Goal: Register for event/course

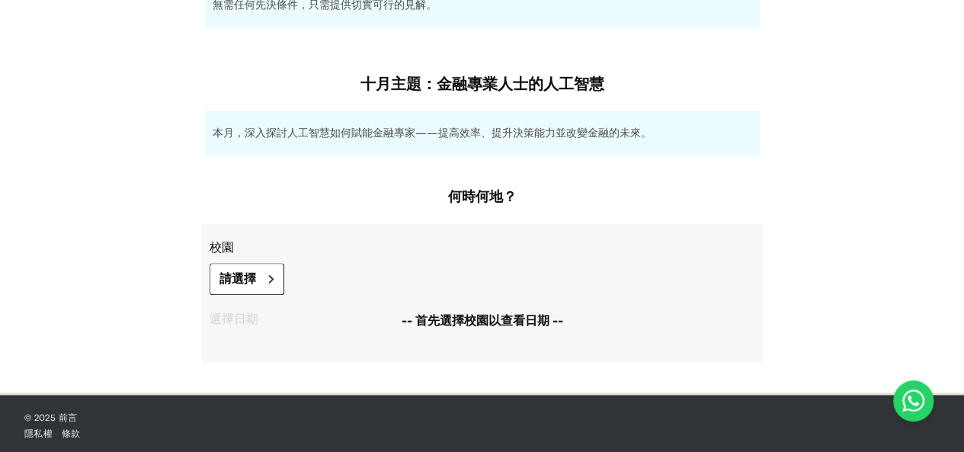
scroll to position [809, 0]
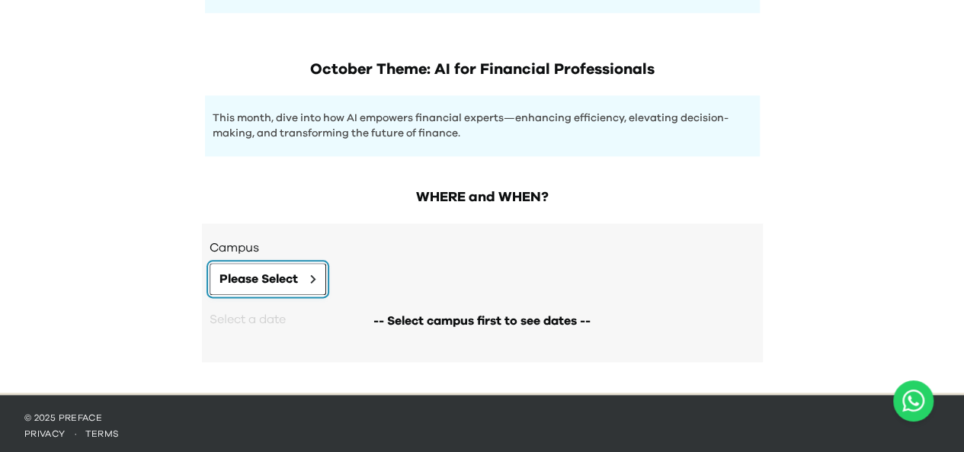
click at [280, 276] on span "Please Select" at bounding box center [258, 279] width 78 height 18
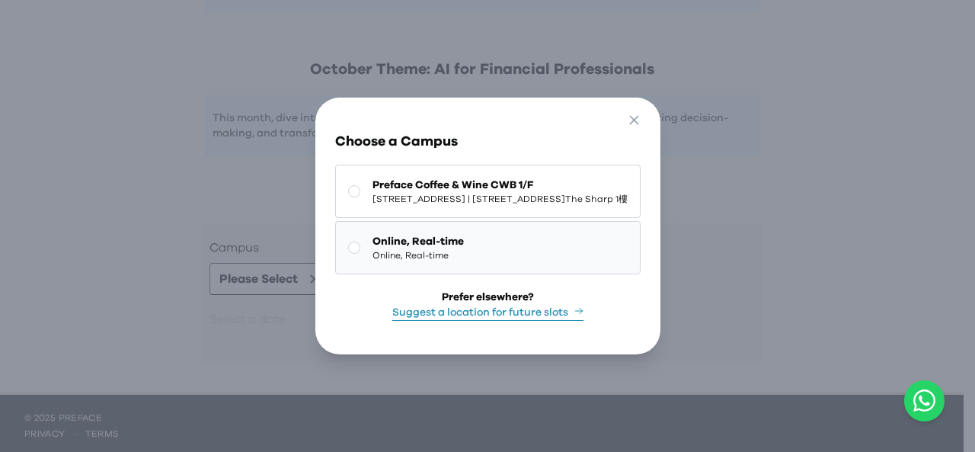
click at [417, 257] on span "Online, Real-time" at bounding box center [417, 255] width 91 height 12
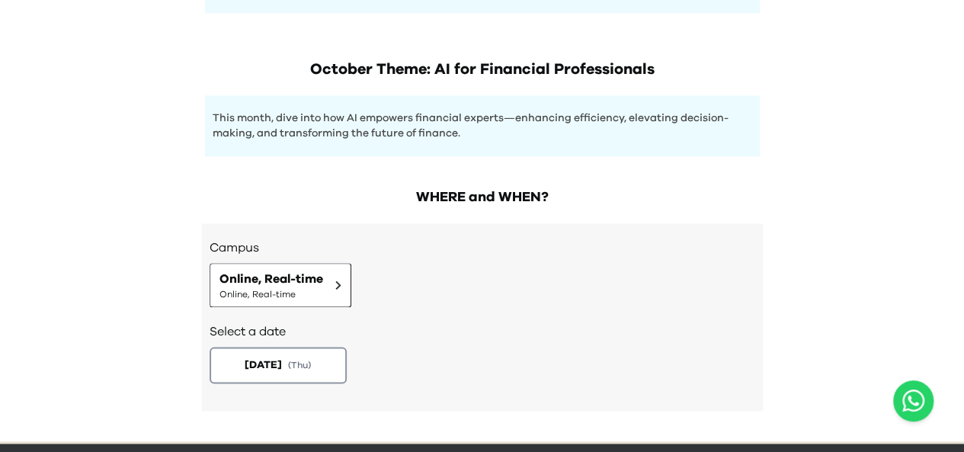
scroll to position [858, 0]
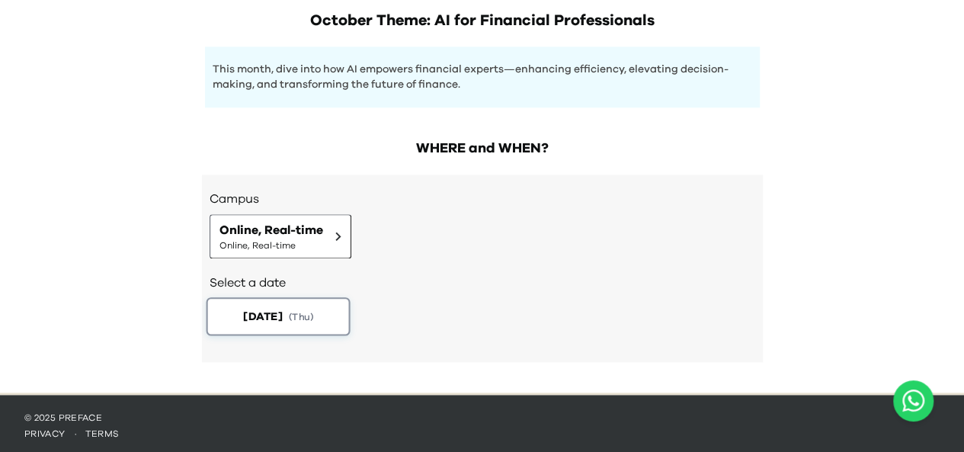
click at [299, 316] on button "[DATE] ( Thu )" at bounding box center [278, 316] width 144 height 38
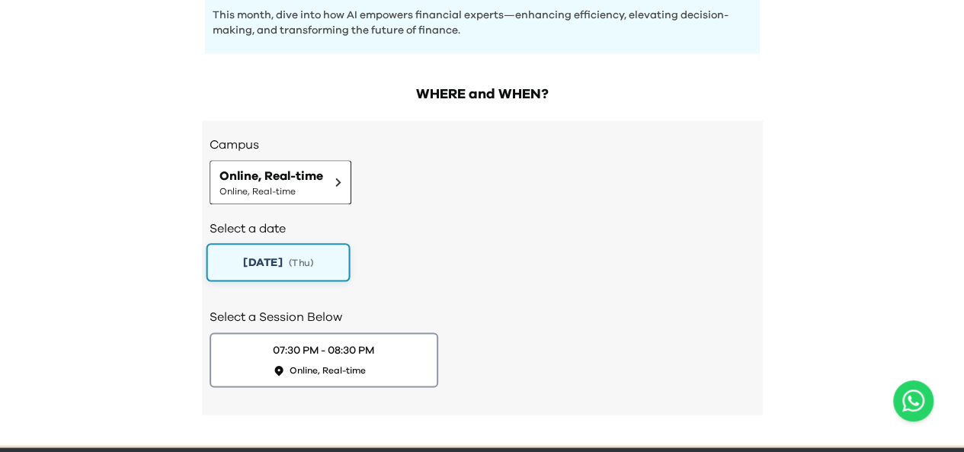
scroll to position [964, 0]
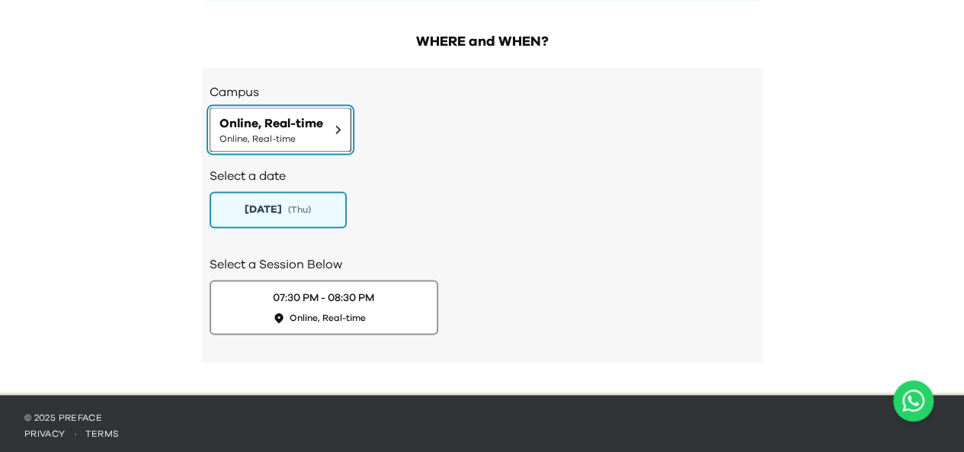
click at [316, 133] on span "Online, Real-time" at bounding box center [271, 139] width 104 height 12
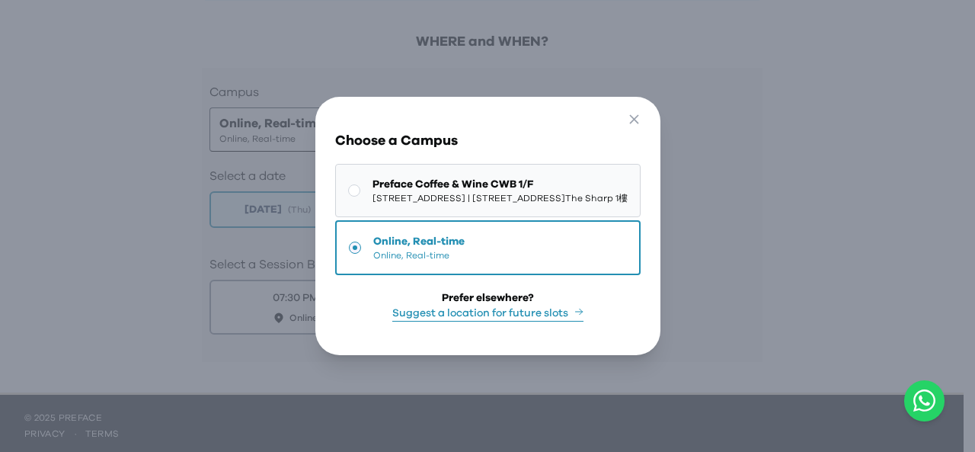
click at [469, 197] on span "[STREET_ADDRESS] | [STREET_ADDRESS]The Sharp 1樓" at bounding box center [499, 198] width 255 height 12
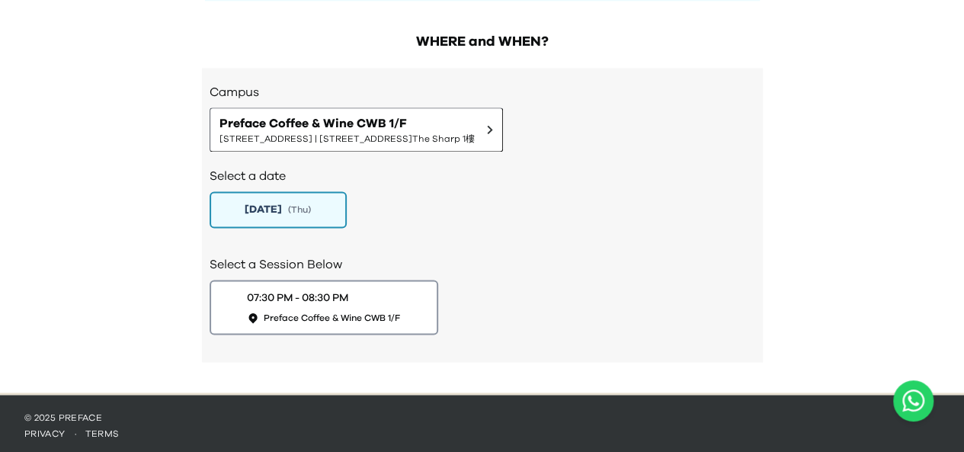
click at [491, 232] on div "Select a date [DATE] ( Thu )" at bounding box center [481, 196] width 545 height 88
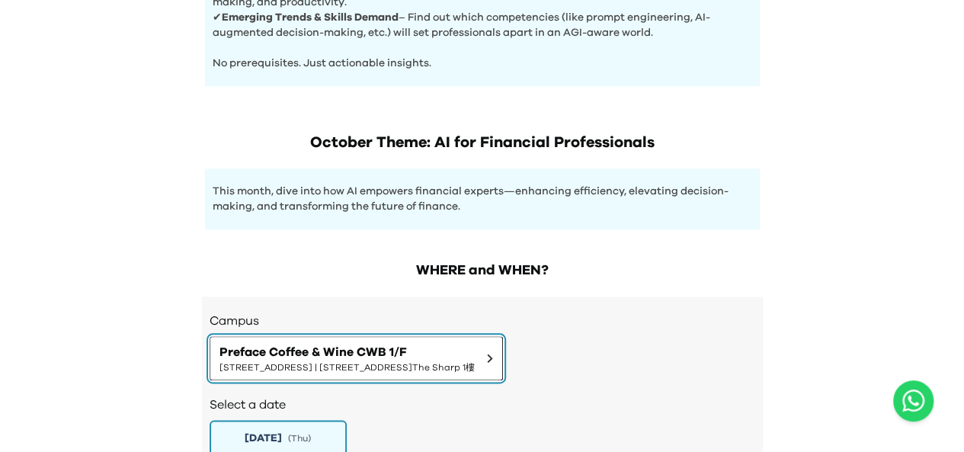
drag, startPoint x: 605, startPoint y: 351, endPoint x: 659, endPoint y: 388, distance: 65.3
click at [658, 388] on div "Campus Preface Coffee & Wine CWB 1/F 1/F, [STREET_ADDRESS] | [STREET_ADDRESS][G…" at bounding box center [482, 443] width 561 height 294
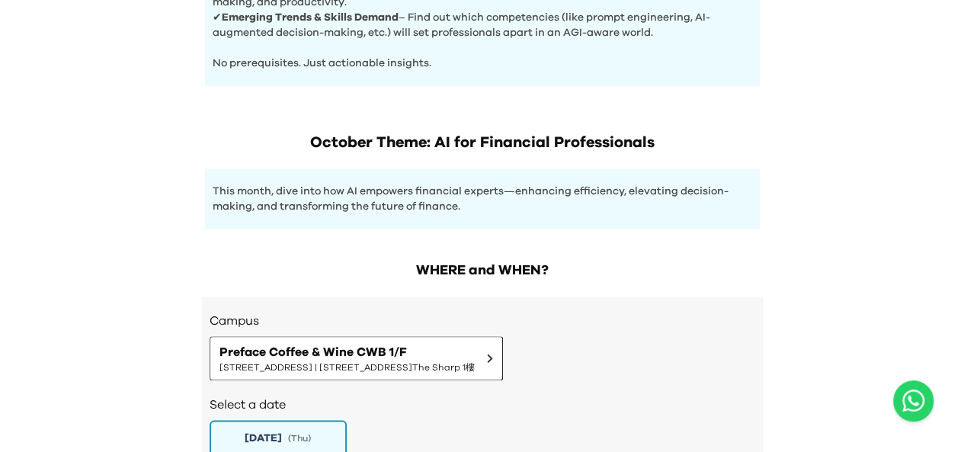
click at [663, 348] on div "Campus Preface Coffee & Wine CWB [STREET_ADDRESS]The Sharp 1樓" at bounding box center [481, 346] width 545 height 69
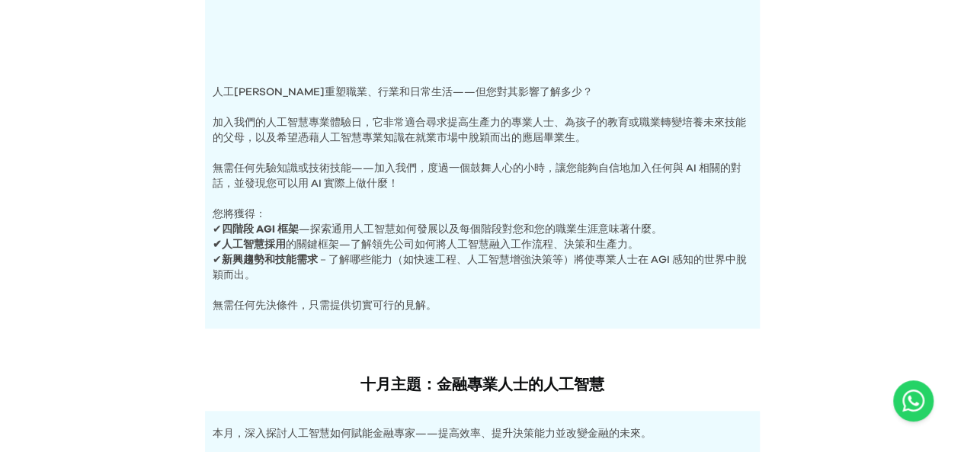
scroll to position [457, 0]
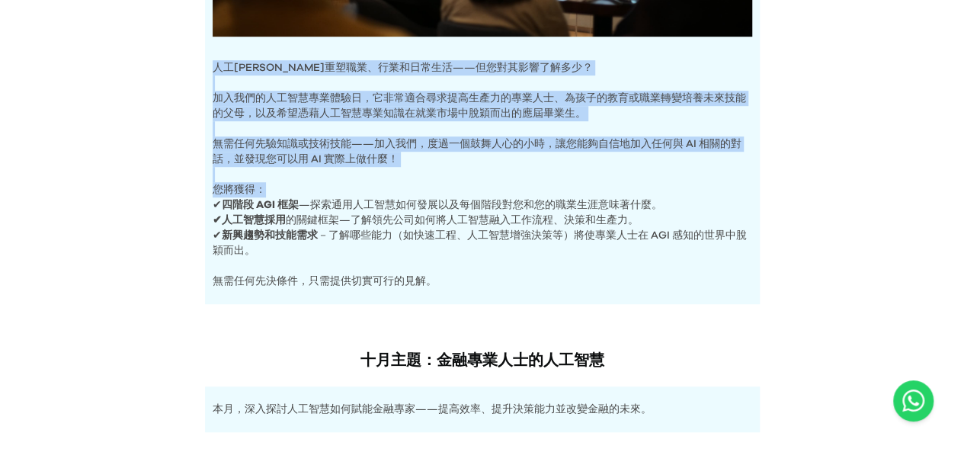
drag, startPoint x: 450, startPoint y: 185, endPoint x: 61, endPoint y: 59, distance: 409.2
click at [61, 59] on div "人工智慧體驗日 人工智慧正在重塑職業、行業和日常生活——但您對其影響了解多少？ 加入我們的人工智慧專業體驗日，它非常適合尋求提高生產力的專業人士、為孩子的教育…" at bounding box center [482, 183] width 964 height 1280
click at [401, 175] on p "您將獲得：" at bounding box center [482, 182] width 539 height 30
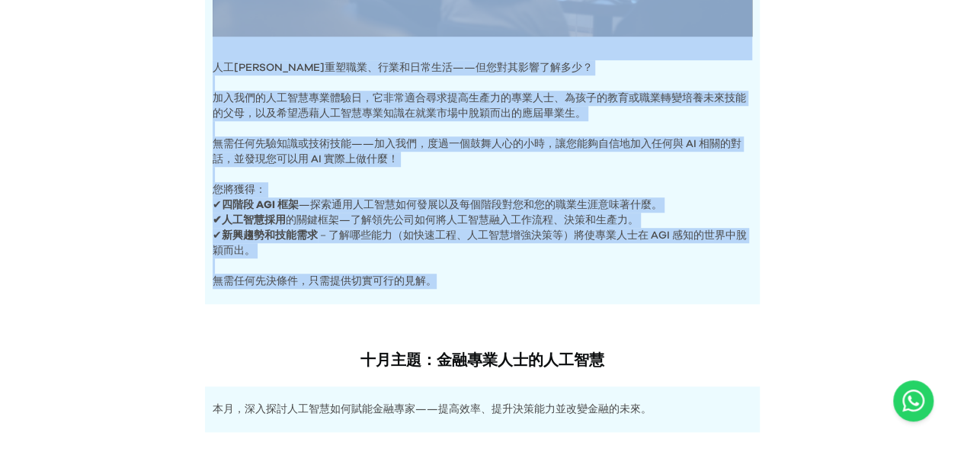
drag, startPoint x: 418, startPoint y: 287, endPoint x: 139, endPoint y: 30, distance: 379.5
click at [139, 30] on div "人工智慧體驗日 人工智慧正在重塑職業、行業和日常生活——但您對其影響了解多少？ 加入我們的人工智慧專業體驗日，它非常適合尋求提高生產力的專業人士、為孩子的教育…" at bounding box center [482, 183] width 964 height 1280
click at [499, 269] on p "無需任何先決條件，只需提供切實可行的見解。" at bounding box center [482, 273] width 539 height 30
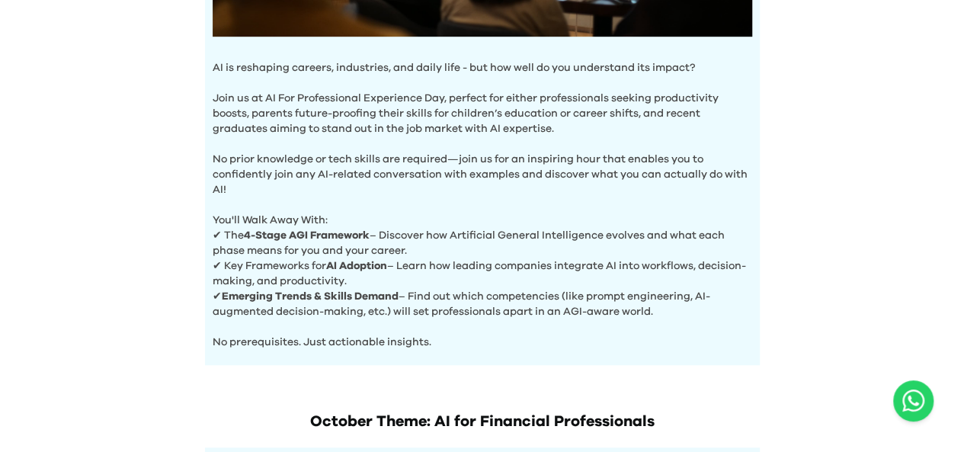
click at [355, 211] on p "You'll Walk Away With:" at bounding box center [482, 212] width 539 height 30
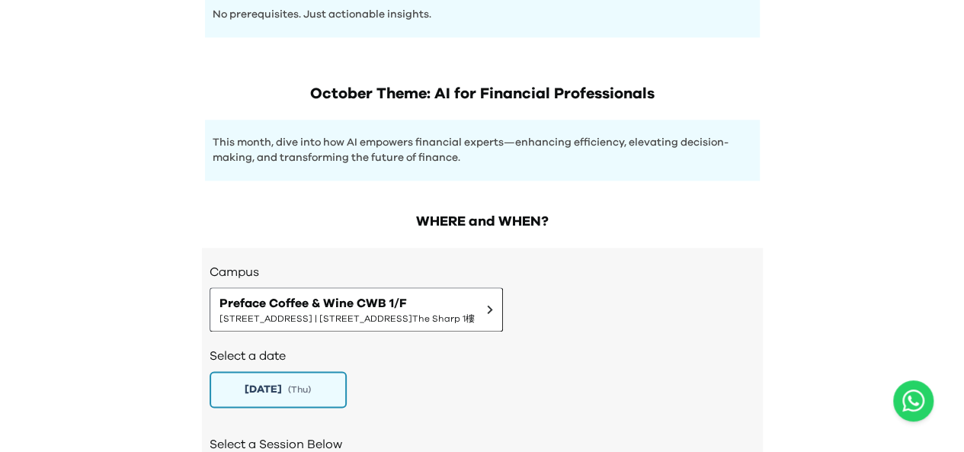
scroll to position [964, 0]
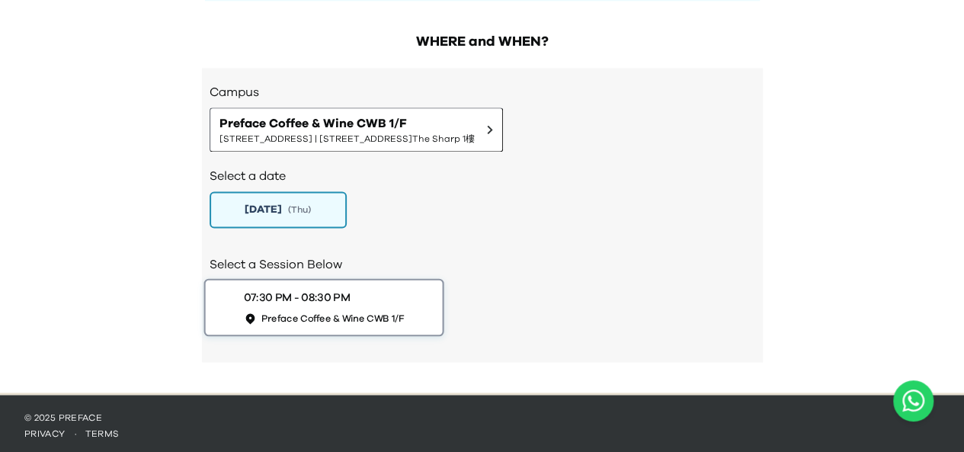
click at [279, 312] on span "Preface Coffee & Wine CWB 1/F" at bounding box center [331, 318] width 143 height 13
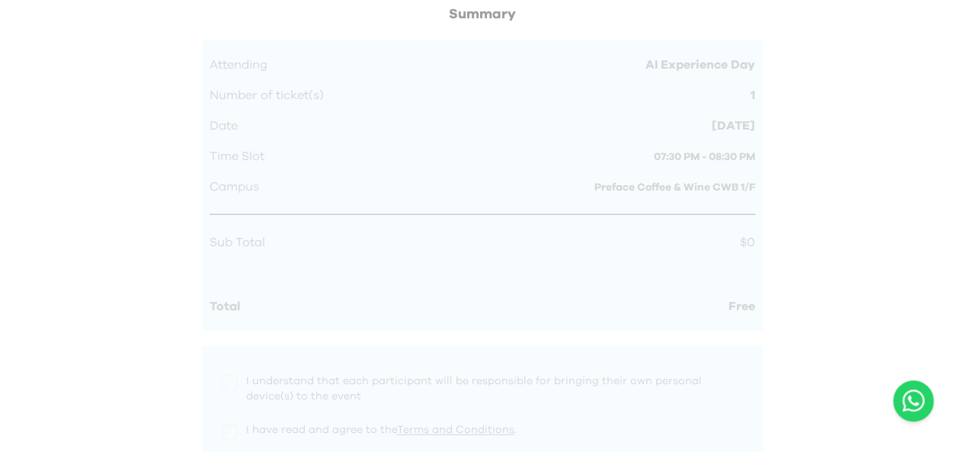
scroll to position [1680, 0]
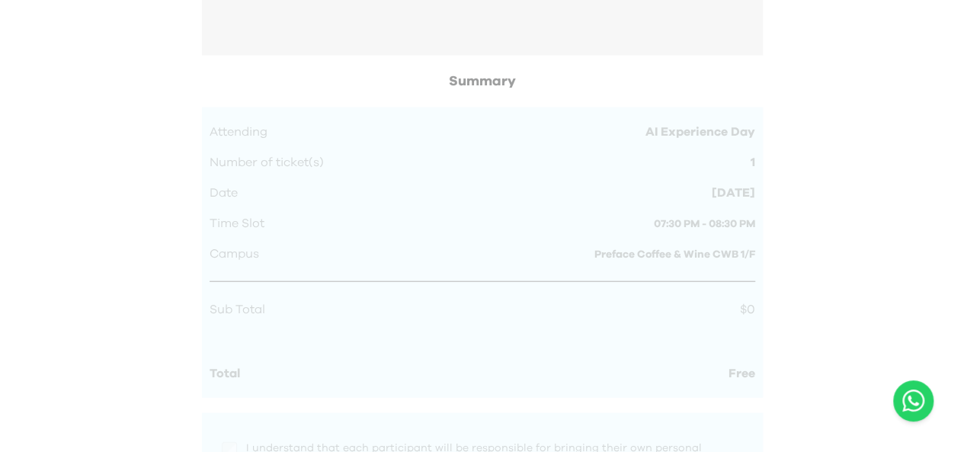
drag, startPoint x: 281, startPoint y: 162, endPoint x: 702, endPoint y: 225, distance: 425.8
click at [702, 225] on div at bounding box center [482, 338] width 561 height 535
drag, startPoint x: 209, startPoint y: 109, endPoint x: 478, endPoint y: 145, distance: 271.3
click at [486, 71] on div at bounding box center [482, 338] width 561 height 535
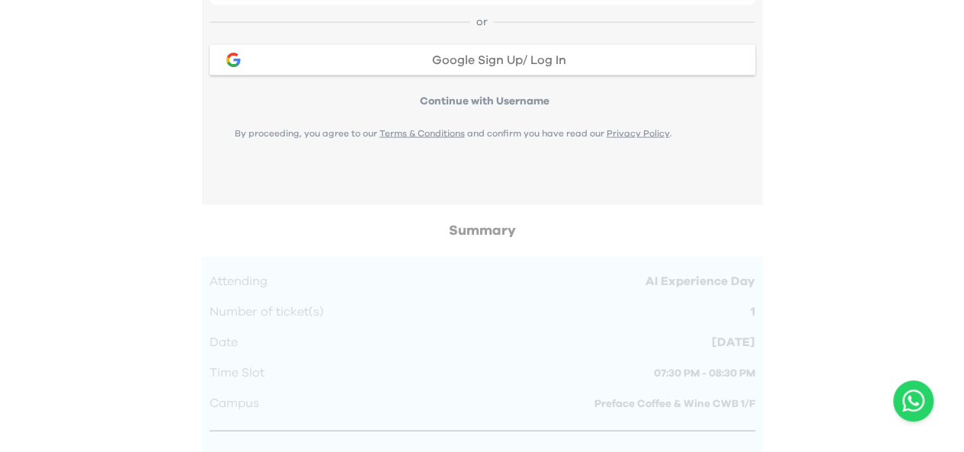
scroll to position [1590, 0]
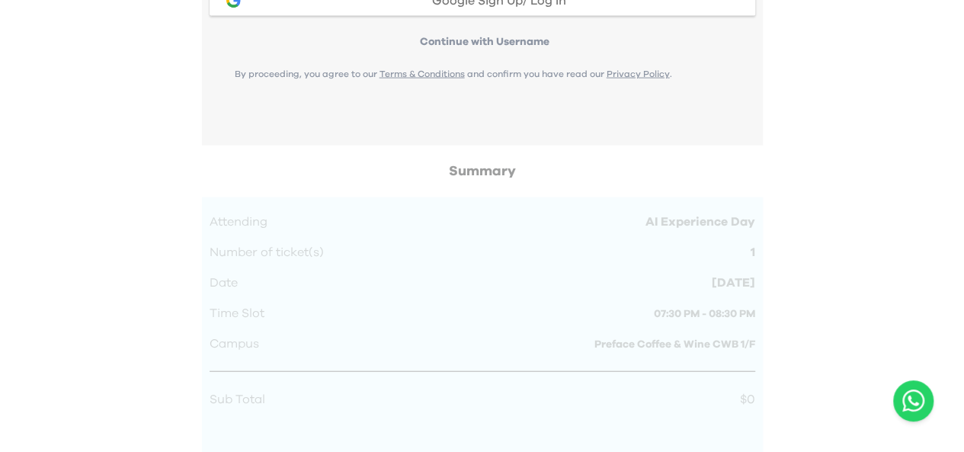
click at [459, 208] on div at bounding box center [482, 428] width 561 height 535
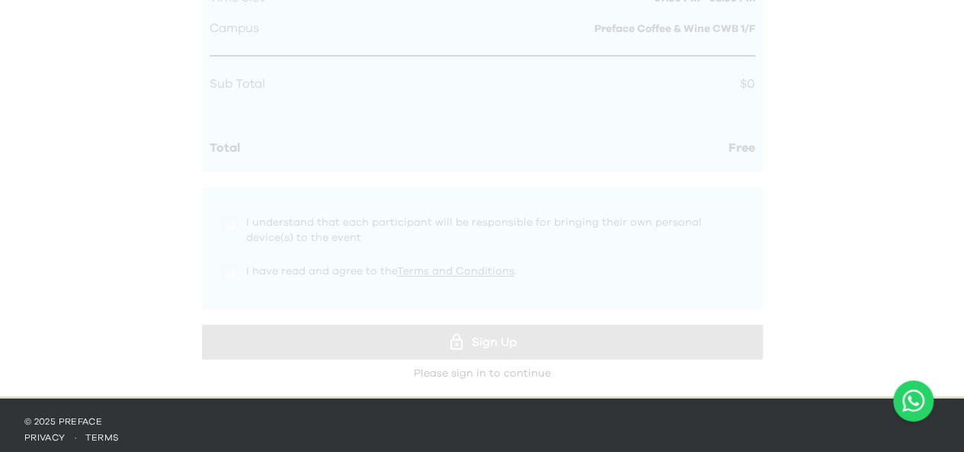
scroll to position [1909, 0]
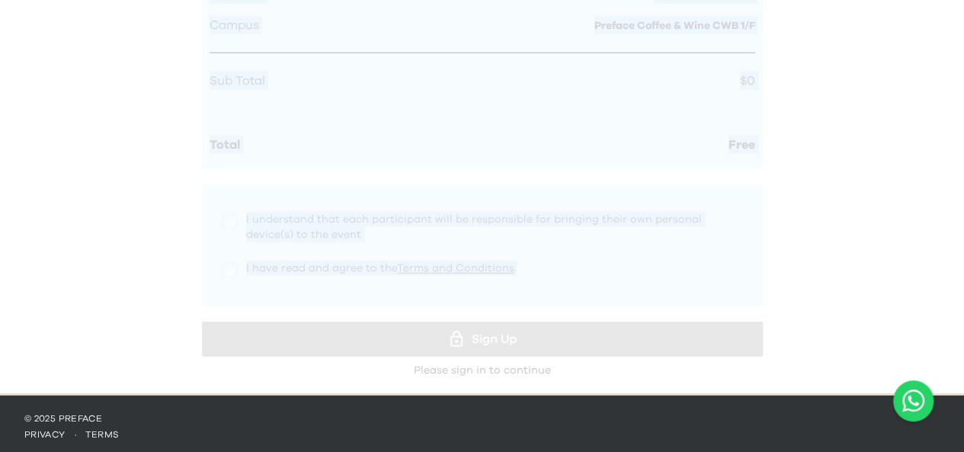
drag, startPoint x: 387, startPoint y: 182, endPoint x: 168, endPoint y: 340, distance: 270.6
click at [228, 228] on div at bounding box center [482, 109] width 561 height 535
